Goal: Task Accomplishment & Management: Contribute content

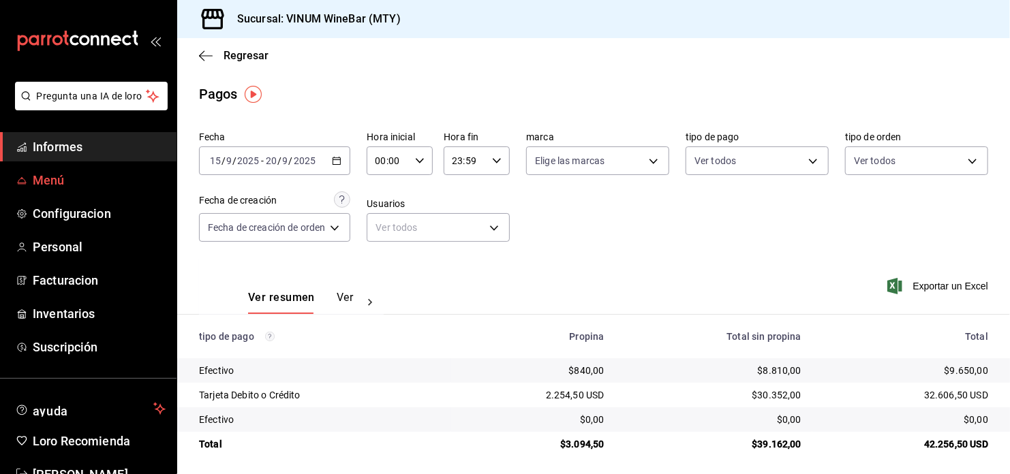
click at [102, 187] on span "Menú" at bounding box center [99, 180] width 133 height 18
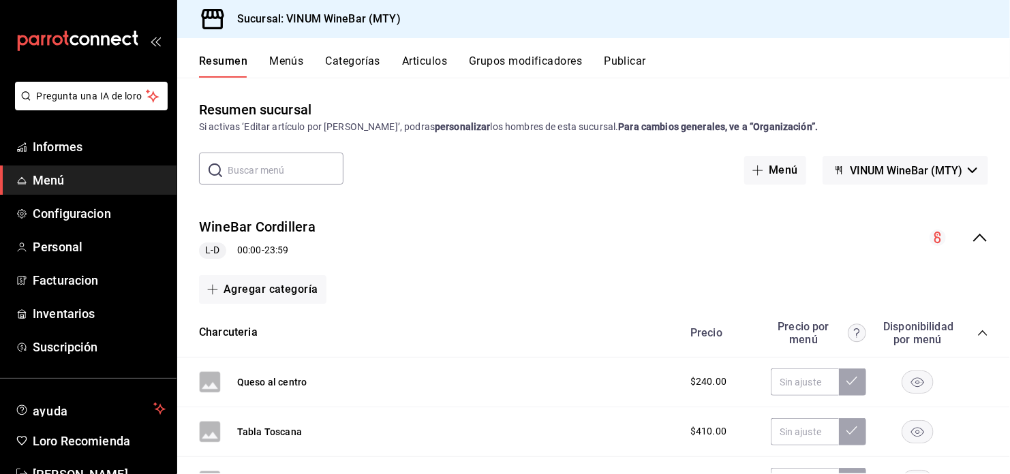
click at [438, 65] on button "Articulos" at bounding box center [424, 65] width 45 height 23
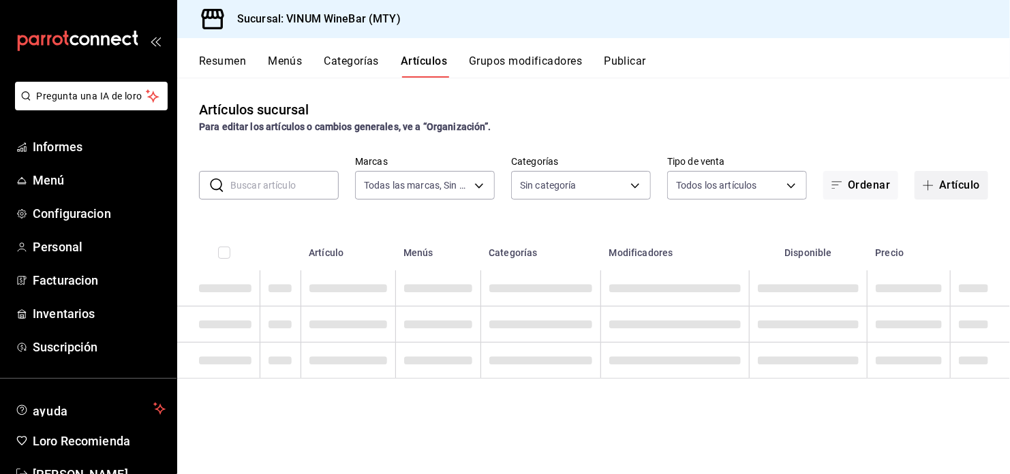
type input "ca8f1d25-6a21-40a6-b6ec-24c4b669c59a"
click at [937, 186] on span "button" at bounding box center [930, 185] width 16 height 11
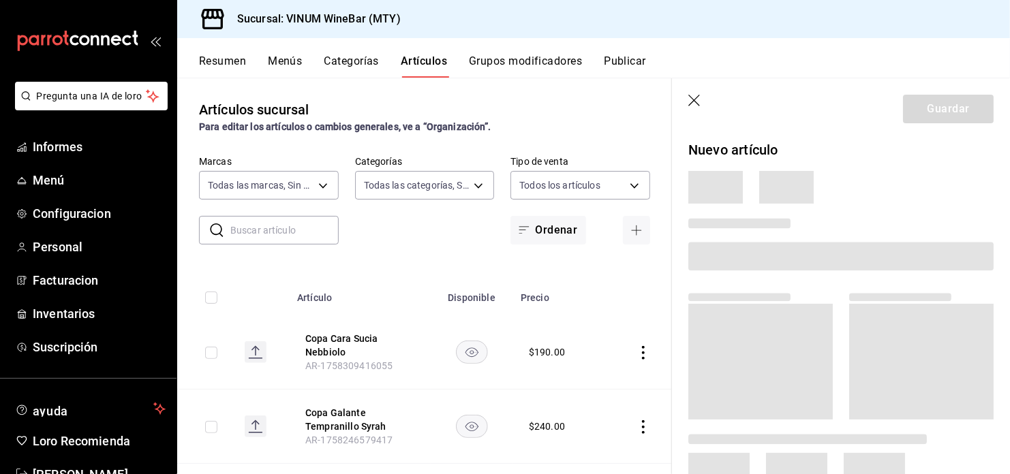
type input "52db0966-aed8-4277-8cb6-402e310174d1,e70bd9e4-23ac-4207-ab30-360fd1df7980,52098…"
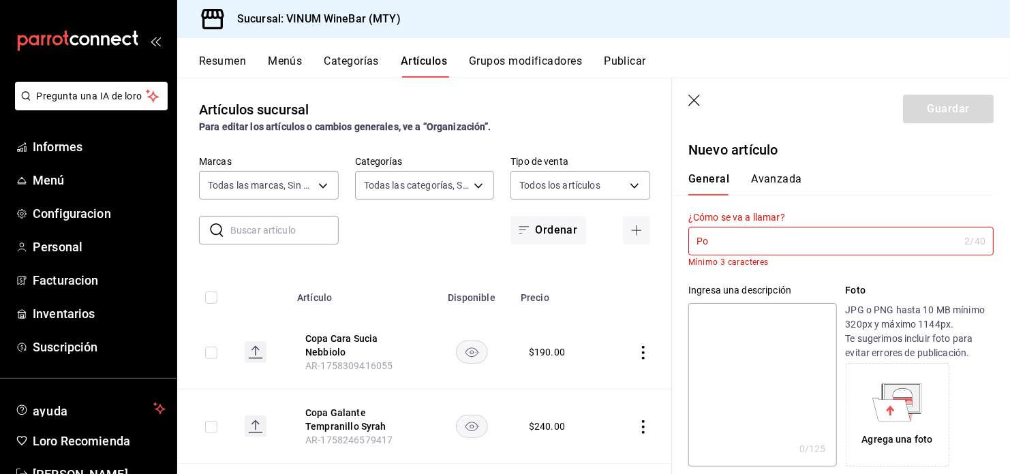
type input "P"
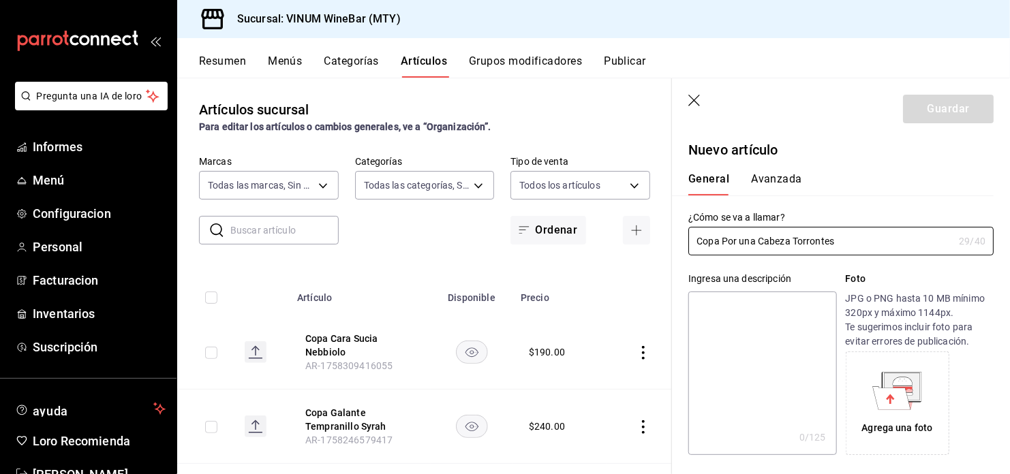
scroll to position [181, 0]
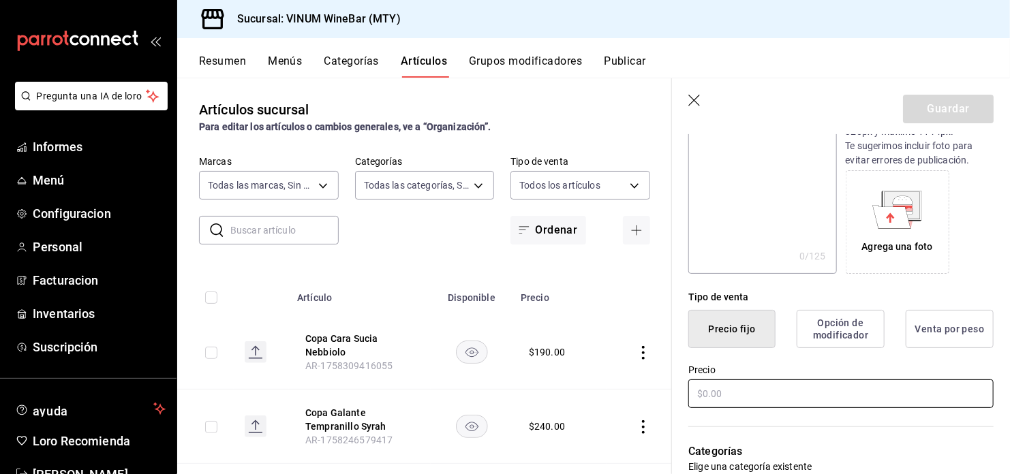
type input "Copa Por una Cabeza Torrontes"
click at [767, 387] on input "text" at bounding box center [840, 393] width 305 height 29
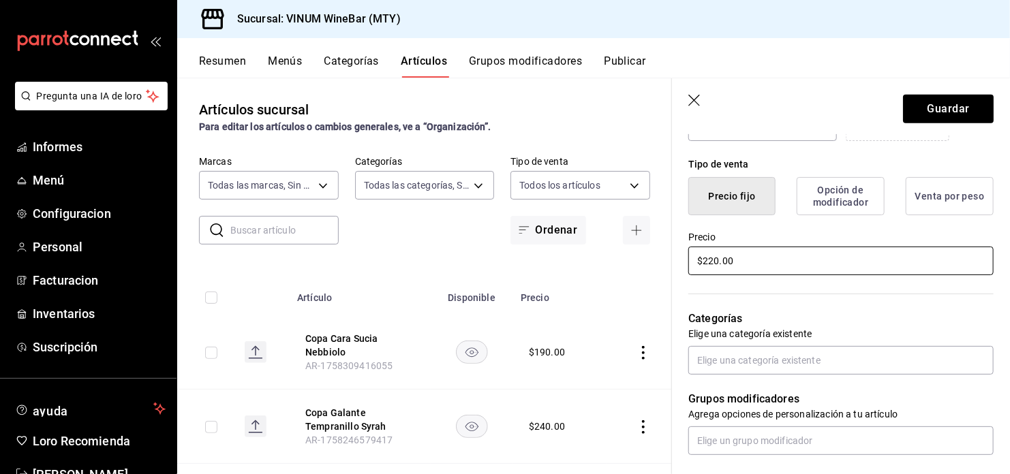
scroll to position [454, 0]
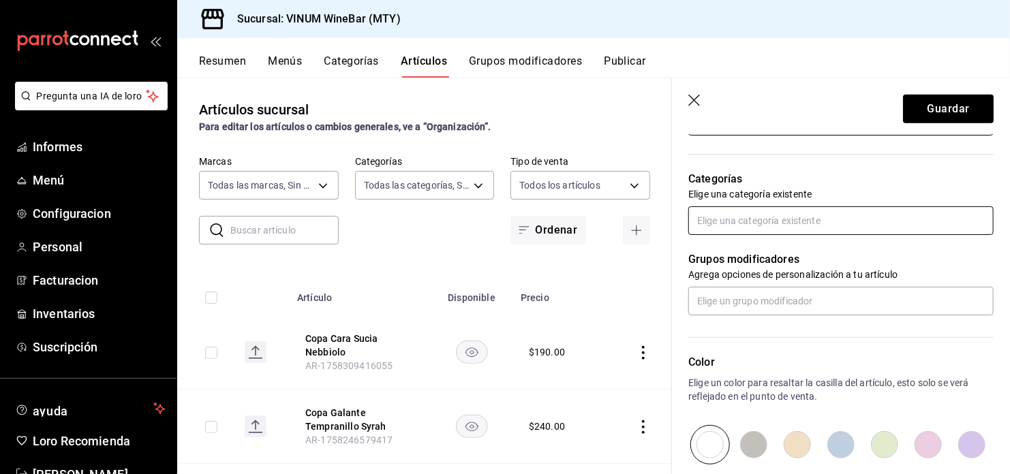
type input "$220.00"
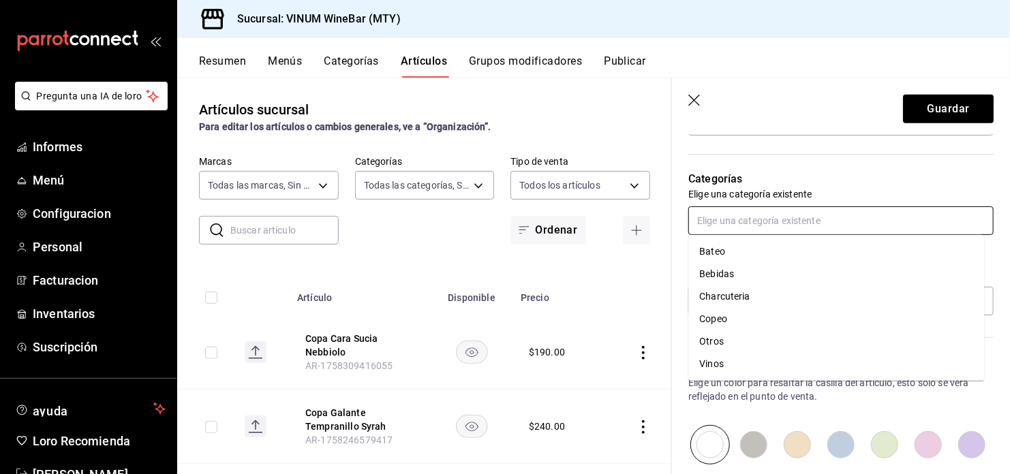
click at [787, 218] on input "text" at bounding box center [840, 220] width 305 height 29
click at [721, 322] on li "Copeo" at bounding box center [836, 319] width 296 height 22
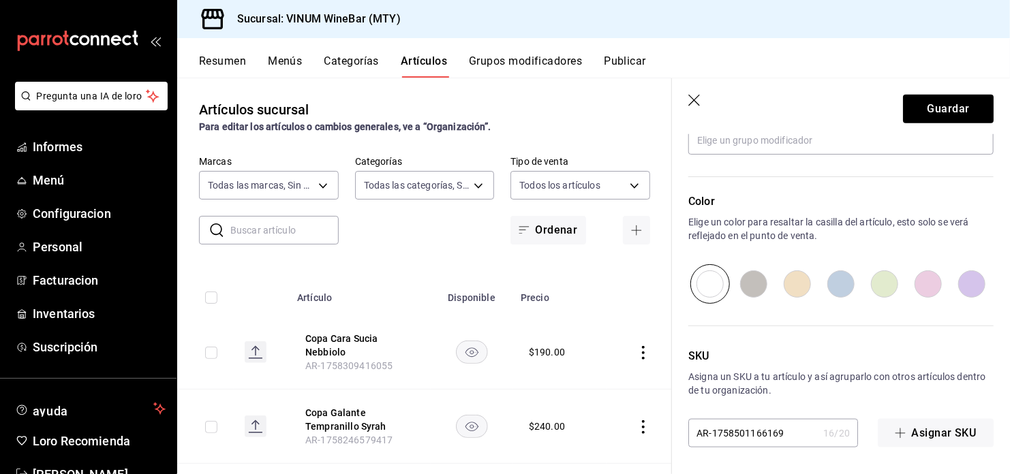
click at [800, 282] on input "radio" at bounding box center [797, 284] width 44 height 40
radio input "true"
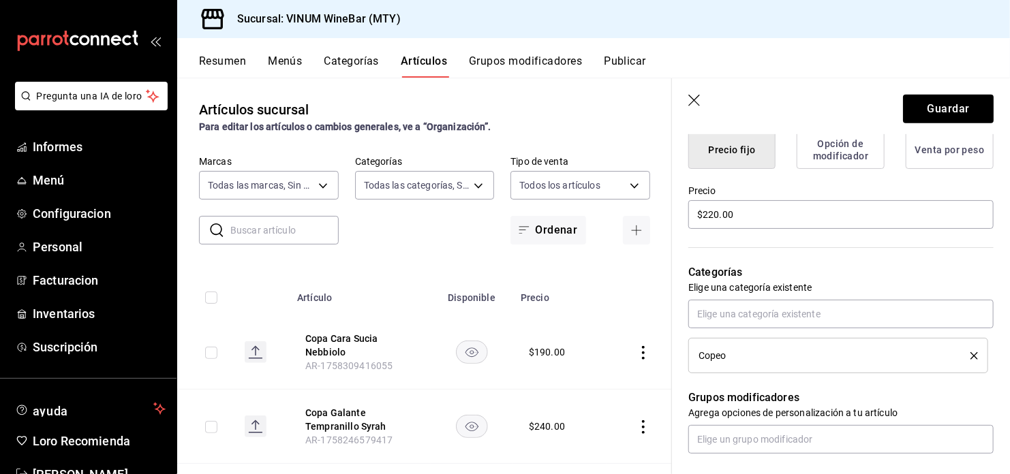
scroll to position [205, 0]
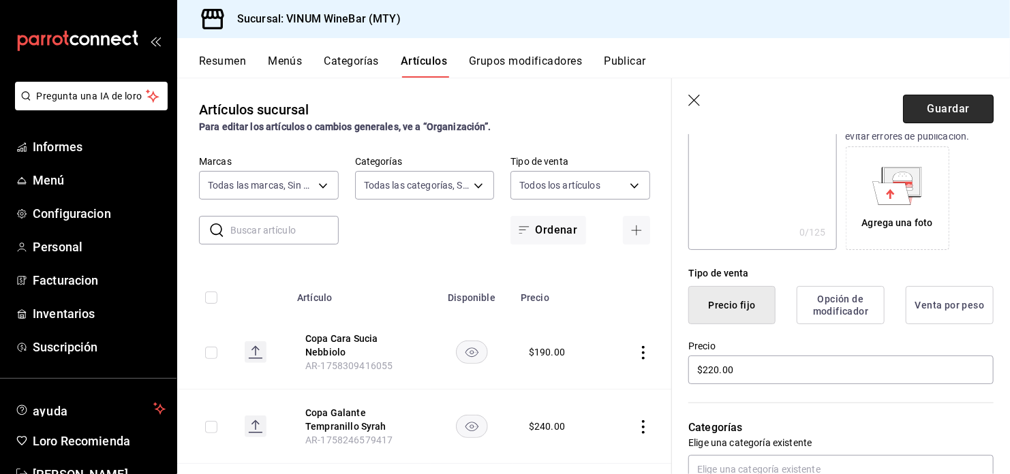
click at [937, 112] on button "Guardar" at bounding box center [948, 109] width 91 height 29
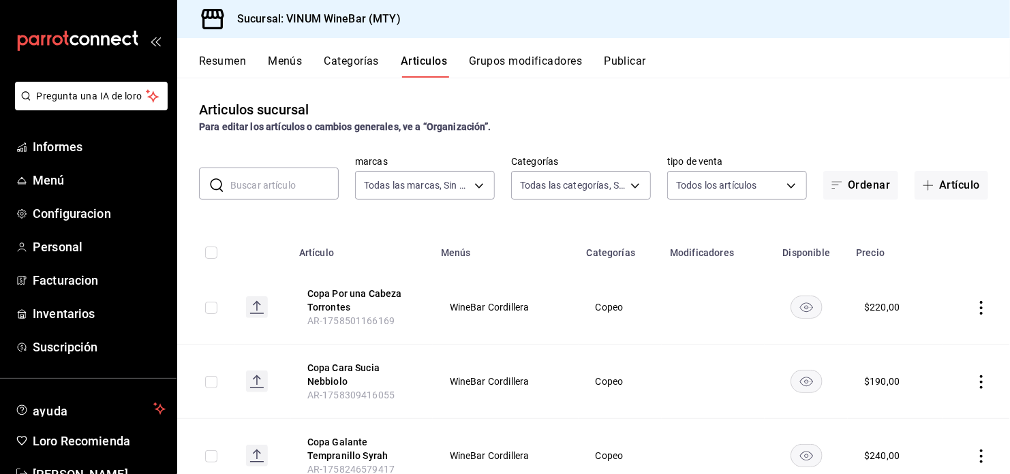
drag, startPoint x: 936, startPoint y: 183, endPoint x: 864, endPoint y: 255, distance: 102.1
click at [936, 183] on button "Artículo" at bounding box center [951, 185] width 74 height 29
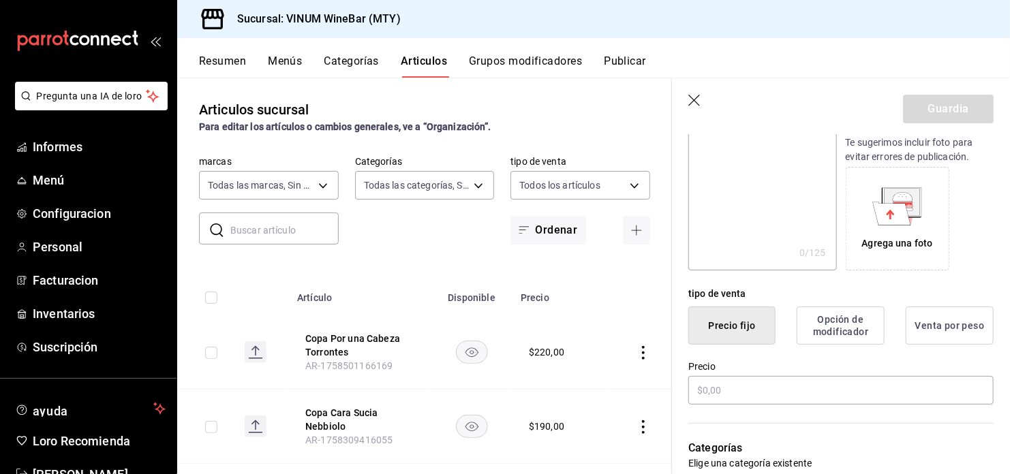
scroll to position [272, 0]
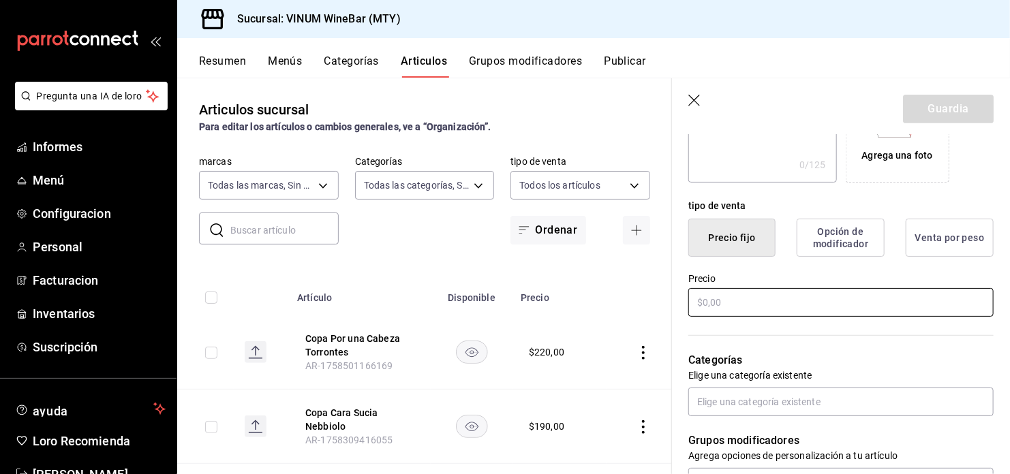
type input "Copa [PERSON_NAME][GEOGRAPHIC_DATA]"
click at [725, 301] on input "text" at bounding box center [840, 302] width 305 height 29
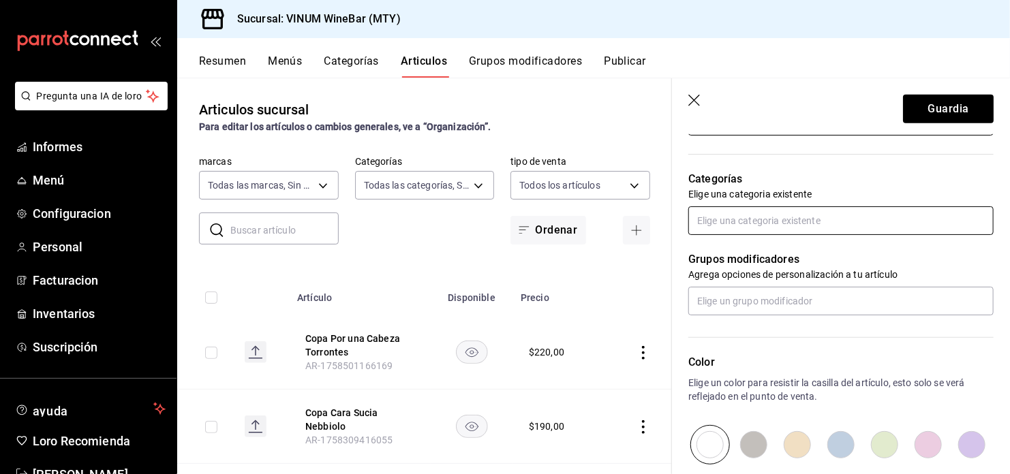
type input "$180.00"
click at [795, 219] on input "text" at bounding box center [840, 220] width 305 height 29
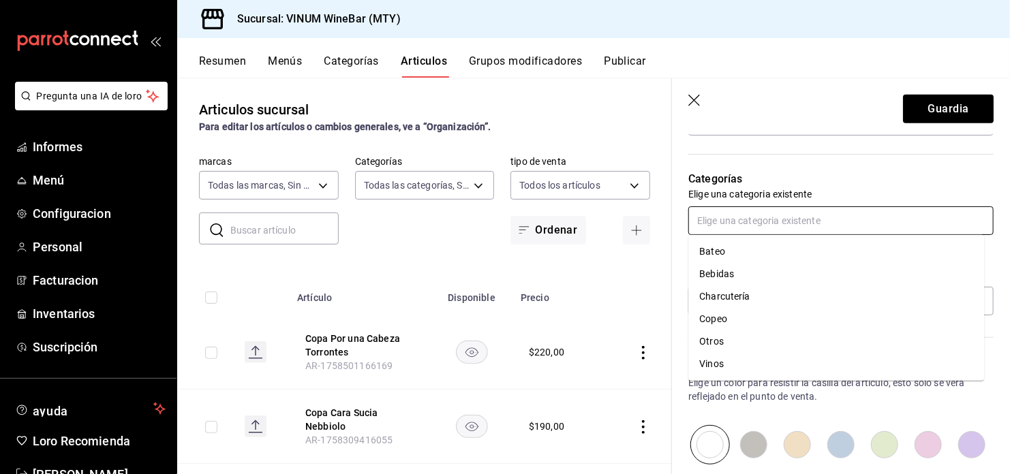
click at [788, 319] on li "Copeo" at bounding box center [836, 319] width 296 height 22
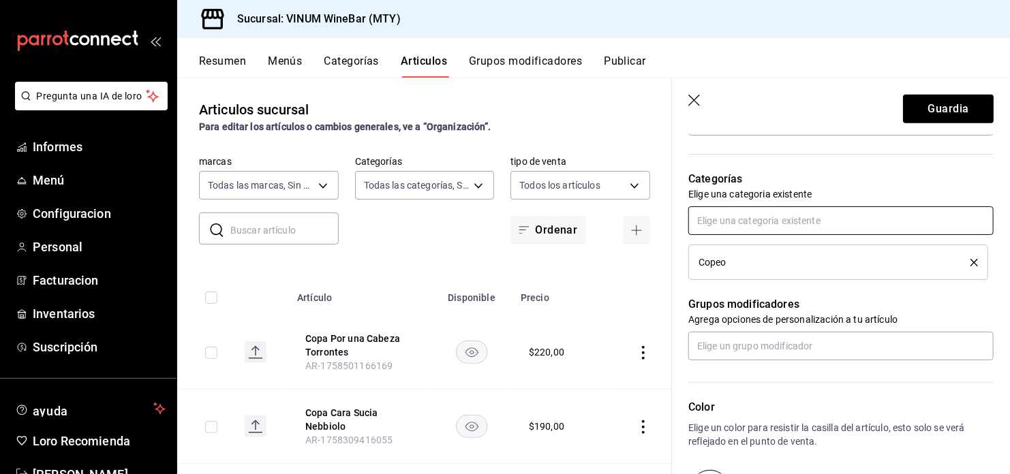
scroll to position [636, 0]
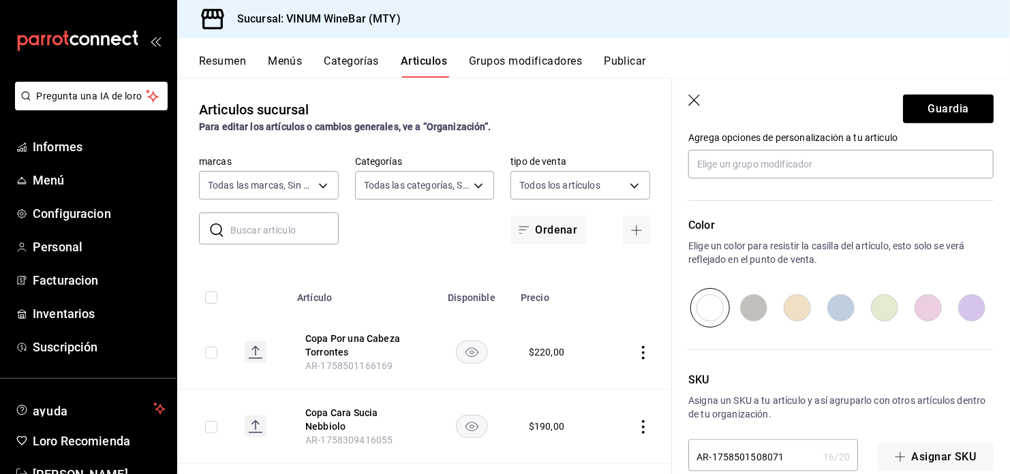
click at [963, 319] on input "radio" at bounding box center [972, 308] width 44 height 40
radio input "true"
click at [940, 115] on button "Guardia" at bounding box center [948, 109] width 91 height 29
